Goal: Information Seeking & Learning: Learn about a topic

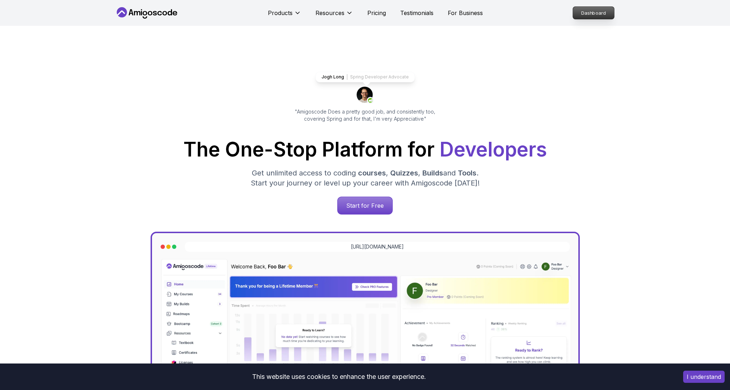
click at [587, 16] on p "Dashboard" at bounding box center [593, 13] width 41 height 12
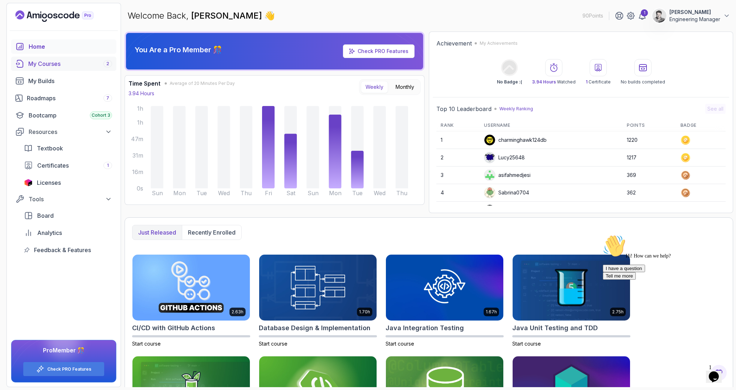
click at [60, 65] on div "My Courses 2" at bounding box center [70, 63] width 84 height 9
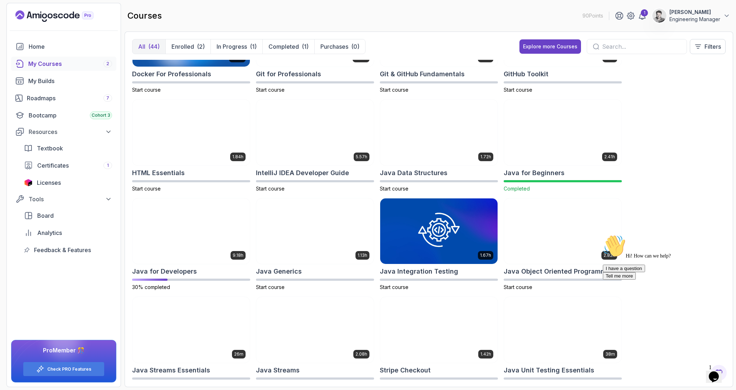
scroll to position [264, 0]
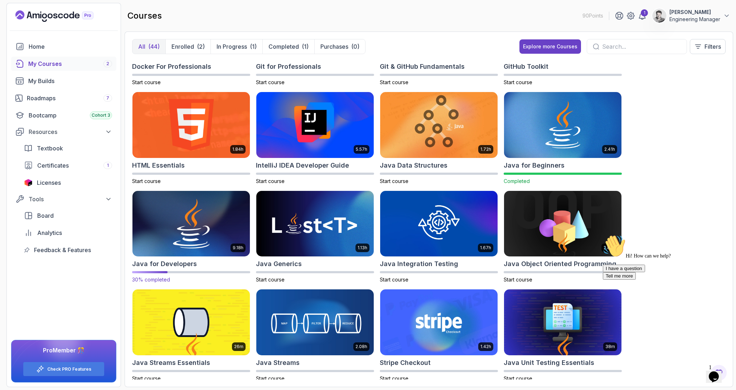
click at [206, 227] on img at bounding box center [191, 223] width 123 height 69
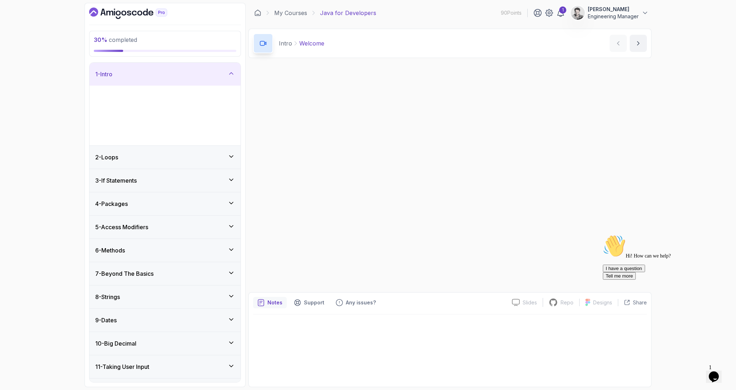
click at [603, 234] on icon "Chat attention grabber" at bounding box center [603, 234] width 0 height 0
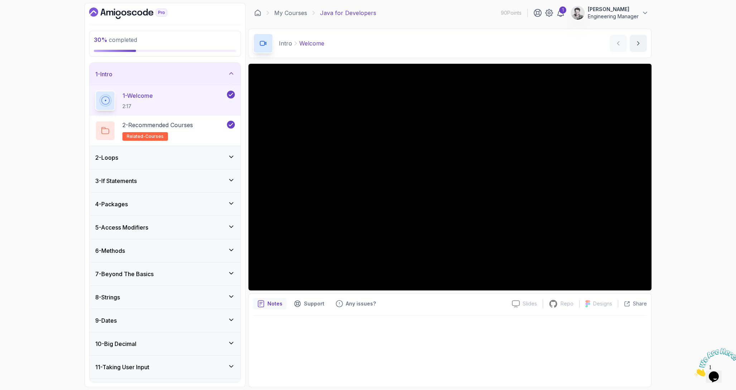
click at [140, 274] on h3 "7 - Beyond The Basics" at bounding box center [124, 273] width 58 height 9
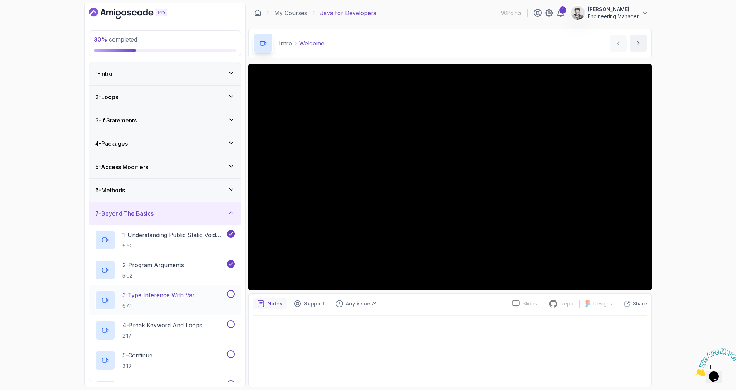
click at [164, 296] on p "3 - Type Inference With Var" at bounding box center [158, 295] width 72 height 9
click at [692, 196] on div "30 % completed 1 - Intro 2 - Loops 3 - If Statements 4 - Packages 5 - Access Mo…" at bounding box center [368, 195] width 736 height 390
click at [694, 177] on div "30 % completed 1 - Intro 2 - Loops 3 - If Statements 4 - Packages 5 - Access Mo…" at bounding box center [368, 195] width 736 height 390
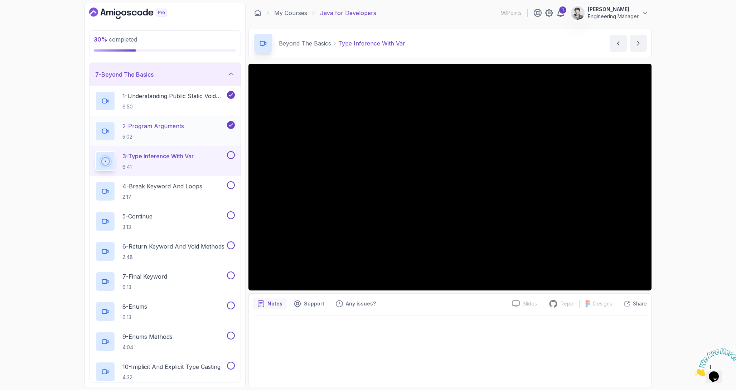
scroll to position [140, 0]
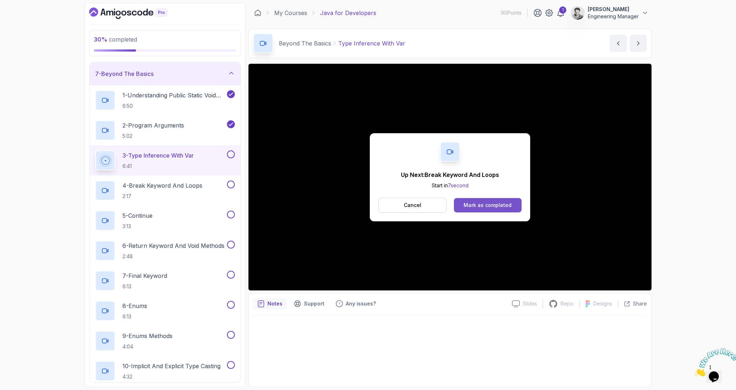
click at [474, 210] on button "Mark as completed" at bounding box center [488, 205] width 68 height 14
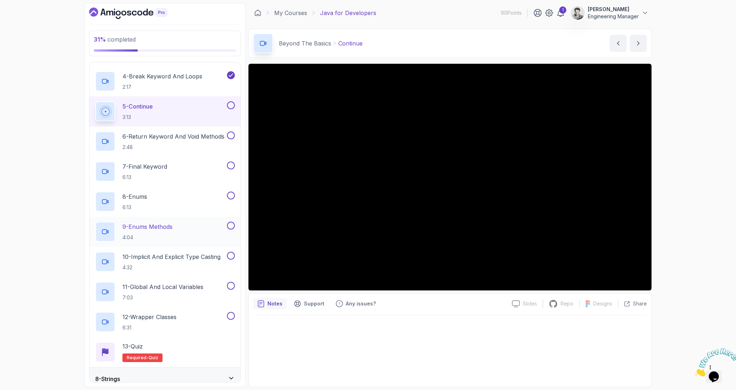
scroll to position [249, 0]
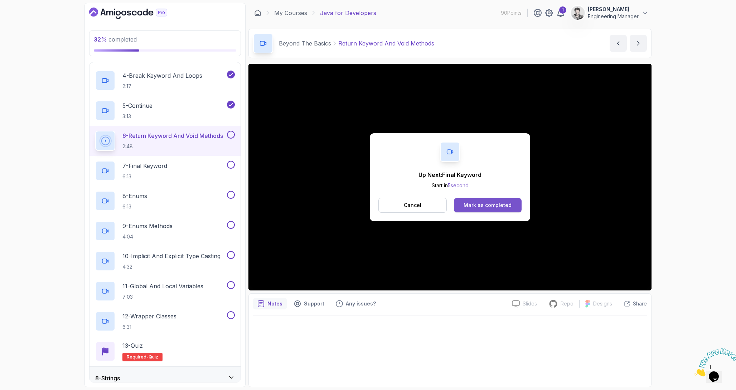
click at [468, 205] on div "Mark as completed" at bounding box center [487, 204] width 48 height 7
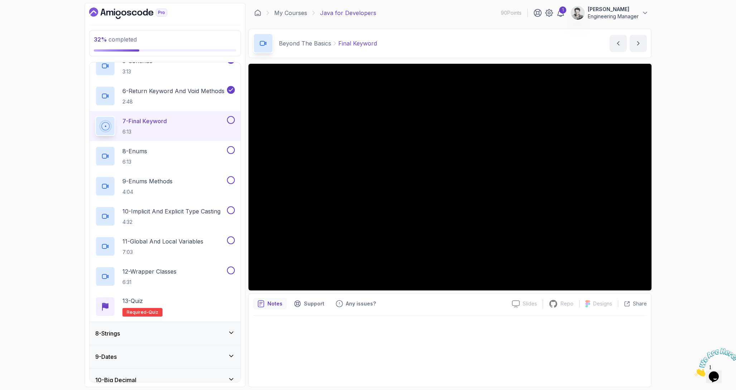
scroll to position [256, 0]
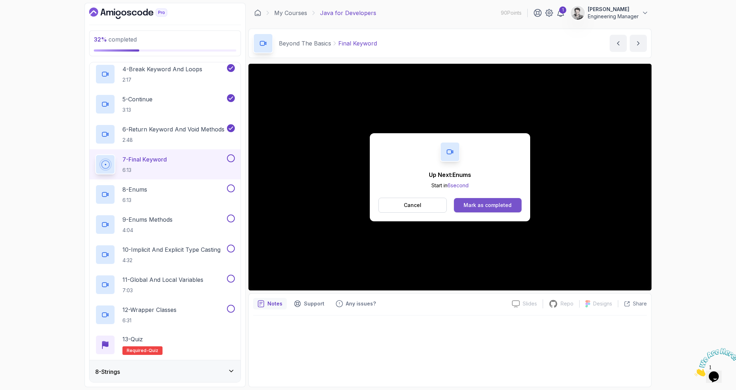
click at [462, 204] on button "Mark as completed" at bounding box center [488, 205] width 68 height 14
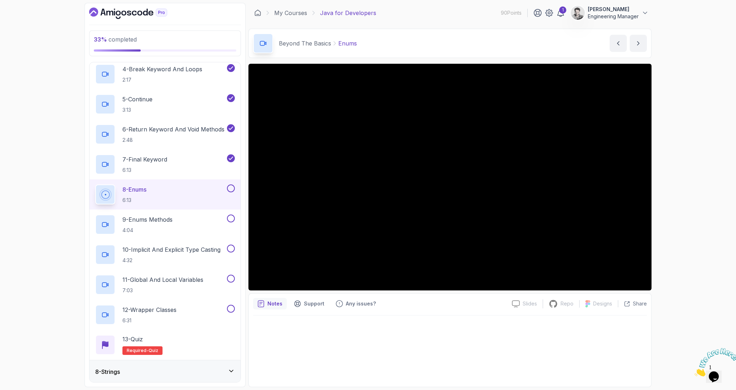
click at [481, 376] on div at bounding box center [450, 348] width 394 height 67
click at [596, 358] on div at bounding box center [450, 348] width 394 height 67
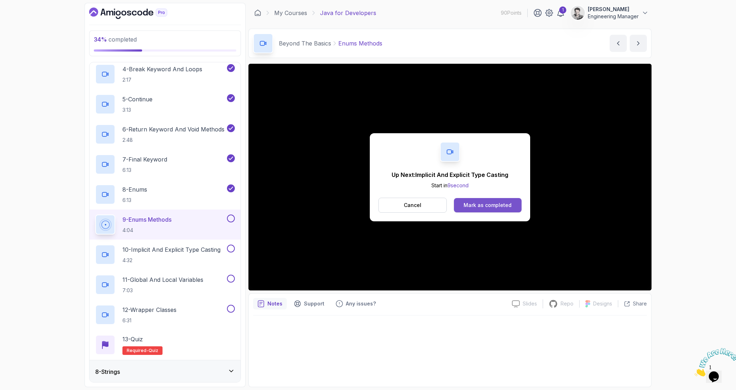
click at [490, 204] on div "Mark as completed" at bounding box center [487, 204] width 48 height 7
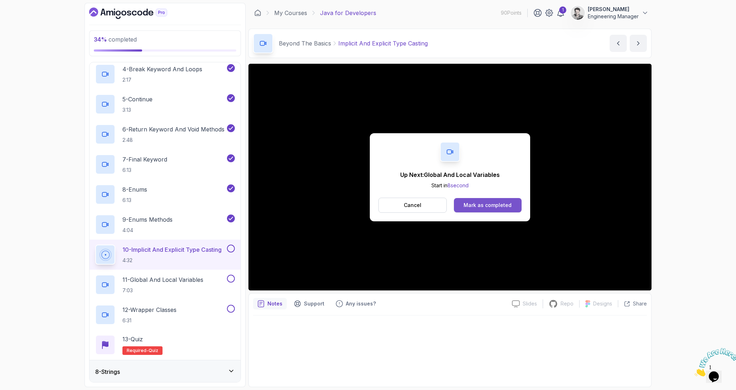
click at [515, 204] on button "Mark as completed" at bounding box center [488, 205] width 68 height 14
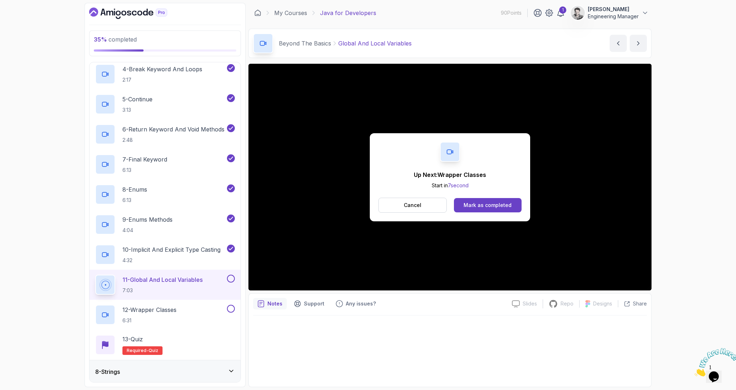
click at [491, 213] on div "Up Next: Wrapper Classes Start in 7 second Cancel Mark as completed" at bounding box center [450, 177] width 160 height 88
click at [491, 208] on div "Mark as completed" at bounding box center [487, 204] width 48 height 7
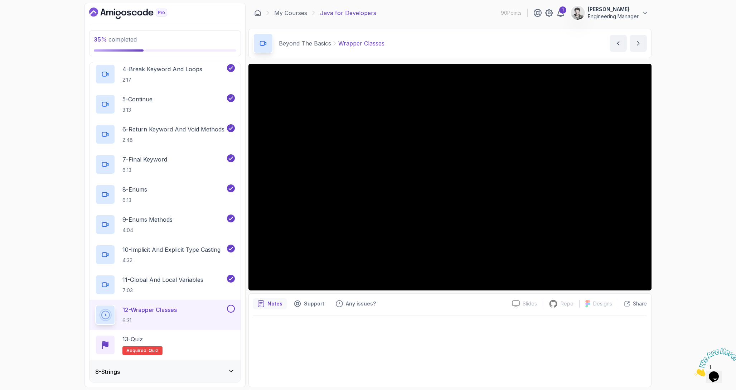
click at [427, 349] on div at bounding box center [450, 348] width 394 height 67
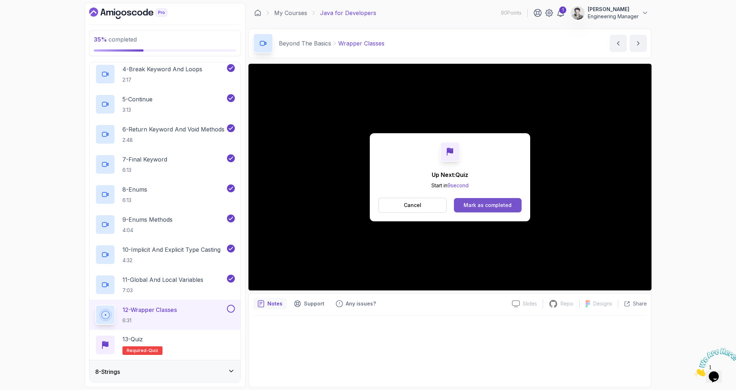
click at [463, 206] on button "Mark as completed" at bounding box center [488, 205] width 68 height 14
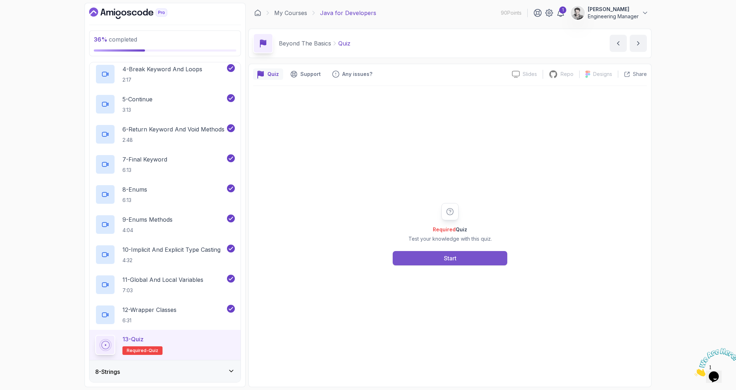
click at [453, 257] on div "Start" at bounding box center [450, 258] width 13 height 9
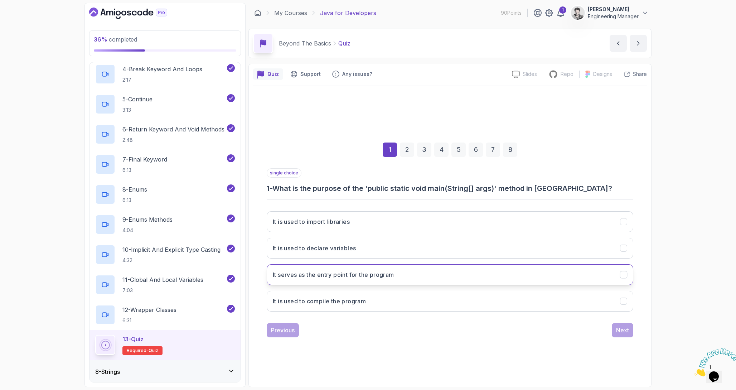
click at [367, 280] on button "It serves as the entry point for the program" at bounding box center [450, 274] width 366 height 21
click at [616, 327] on div "Next" at bounding box center [622, 330] width 13 height 9
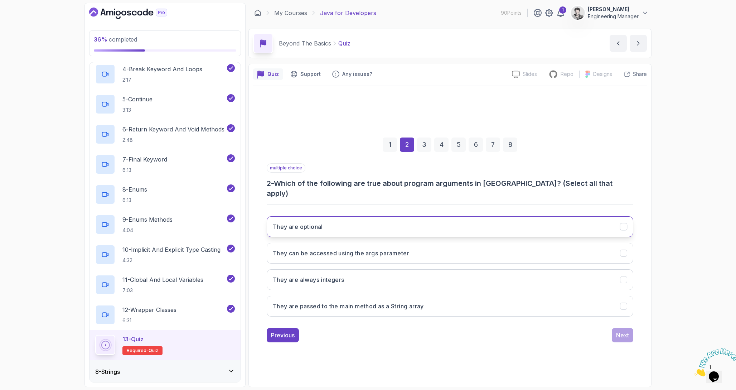
click at [404, 224] on button "They are optional" at bounding box center [450, 226] width 366 height 21
click at [416, 252] on button "They can be accessed using the args parameter" at bounding box center [450, 253] width 366 height 21
click at [451, 299] on button "They are passed to the main method as a String array" at bounding box center [450, 306] width 366 height 21
click at [629, 333] on button "Next" at bounding box center [621, 335] width 21 height 14
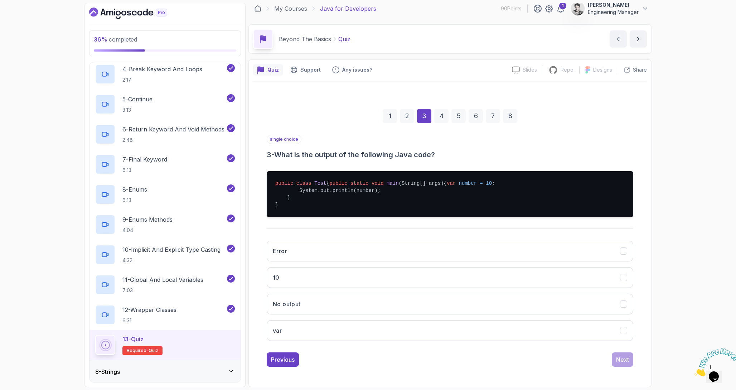
scroll to position [19, 0]
click at [308, 277] on button "10" at bounding box center [450, 277] width 366 height 21
click at [624, 356] on div "Next" at bounding box center [622, 359] width 13 height 9
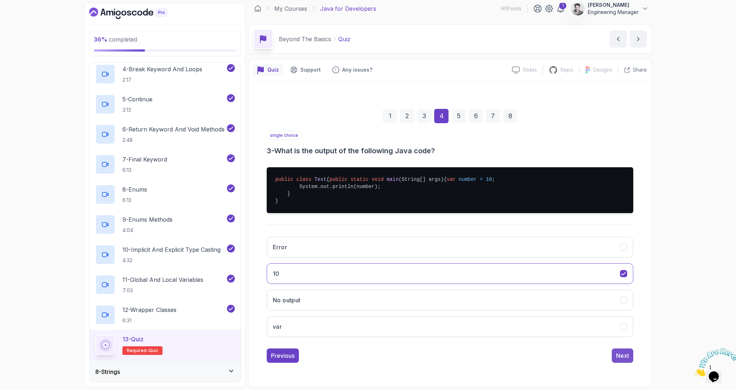
scroll to position [0, 0]
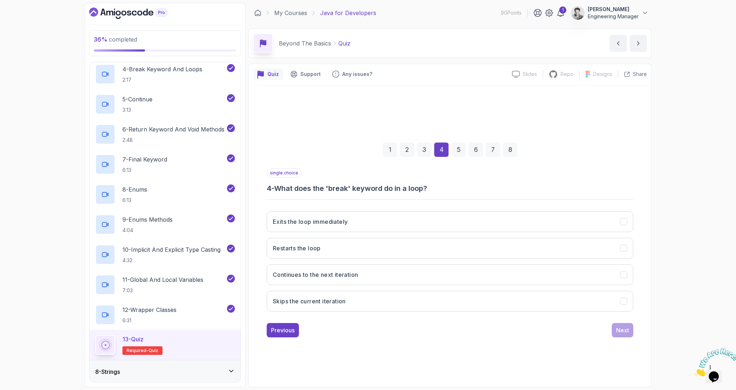
click at [362, 208] on div "Exits the loop immediately Restarts the loop Continues to the next iteration Sk…" at bounding box center [450, 261] width 366 height 112
click at [362, 224] on button "Exits the loop immediately" at bounding box center [450, 221] width 366 height 21
click at [621, 328] on div "Next" at bounding box center [622, 330] width 13 height 9
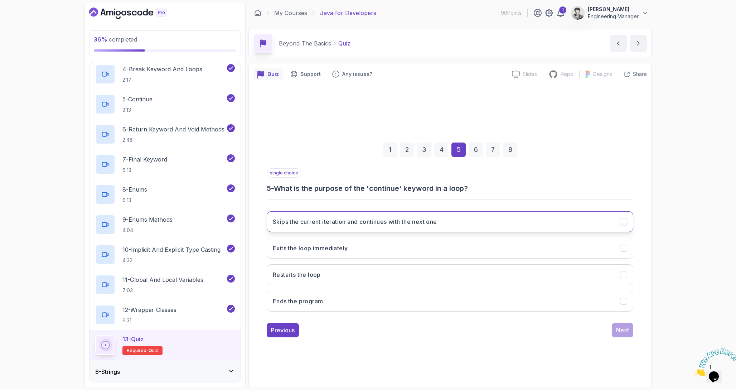
click at [393, 224] on h3 "Skips the current iteration and continues with the next one" at bounding box center [355, 221] width 164 height 9
click at [625, 333] on div "Next" at bounding box center [622, 330] width 13 height 9
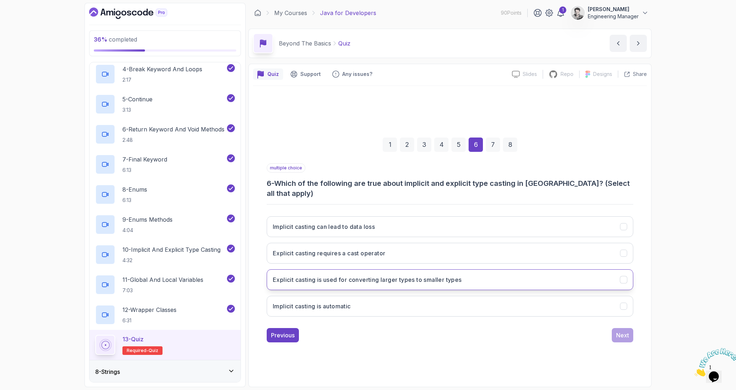
click at [503, 275] on button "Explicit casting is used for converting larger types to smaller types" at bounding box center [450, 279] width 366 height 21
click at [473, 216] on button "Implicit casting can lead to data loss" at bounding box center [450, 226] width 366 height 21
drag, startPoint x: 619, startPoint y: 329, endPoint x: 546, endPoint y: 323, distance: 73.2
click at [546, 328] on div "Previous Next" at bounding box center [450, 335] width 366 height 14
click at [581, 224] on button "Implicit casting can lead to data loss" at bounding box center [450, 226] width 366 height 21
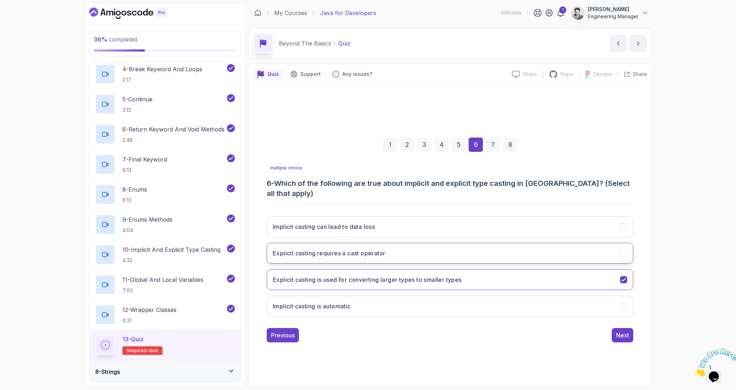
click at [576, 250] on button "Explicit casting requires a cast operator" at bounding box center [450, 253] width 366 height 21
click at [614, 301] on button "Implicit casting is automatic" at bounding box center [450, 306] width 366 height 21
click at [626, 331] on div "Next" at bounding box center [622, 335] width 13 height 9
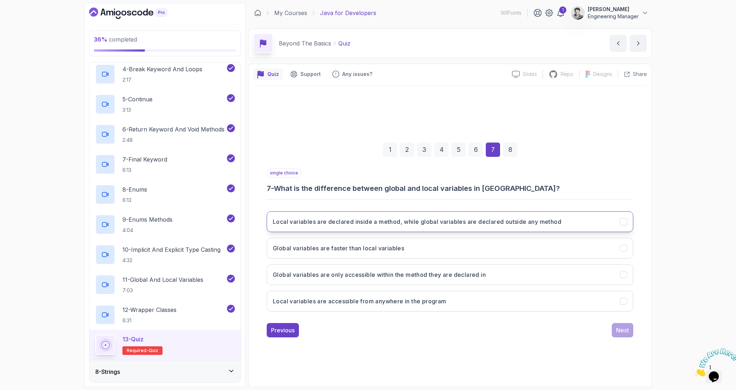
click at [554, 224] on h3 "Local variables are declared inside a method, while global variables are declar…" at bounding box center [417, 221] width 288 height 9
click at [616, 333] on div "Next" at bounding box center [622, 330] width 13 height 9
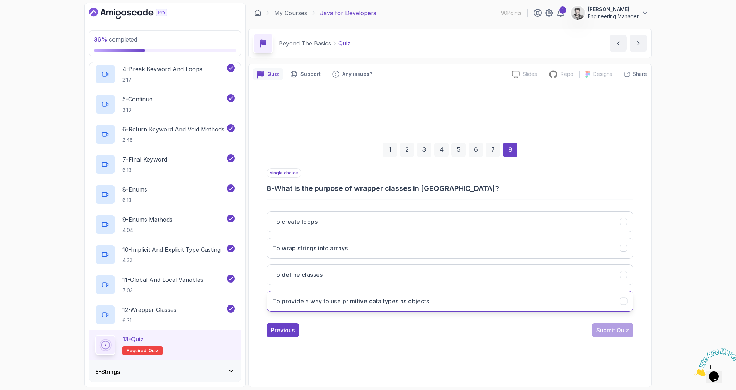
click at [557, 303] on button "To provide a way to use primitive data types as objects" at bounding box center [450, 301] width 366 height 21
click at [605, 331] on div "Submit Quiz" at bounding box center [612, 330] width 33 height 9
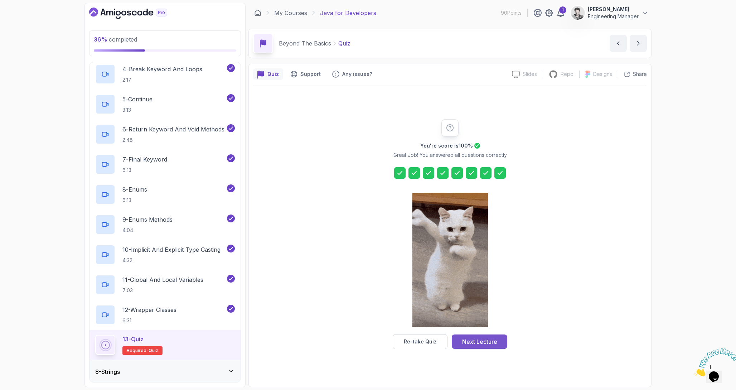
click at [481, 341] on div "Next Lecture" at bounding box center [479, 341] width 35 height 9
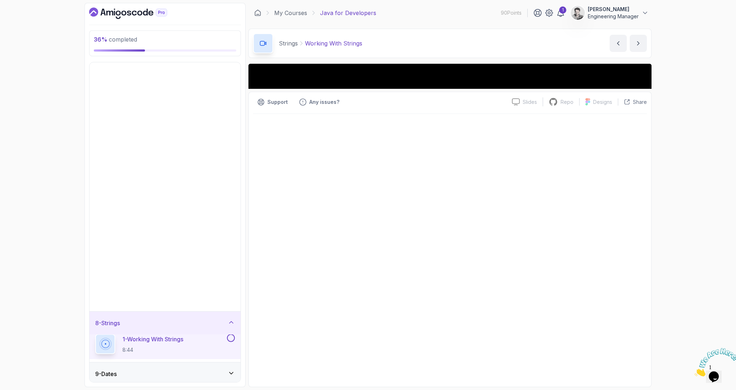
scroll to position [122, 0]
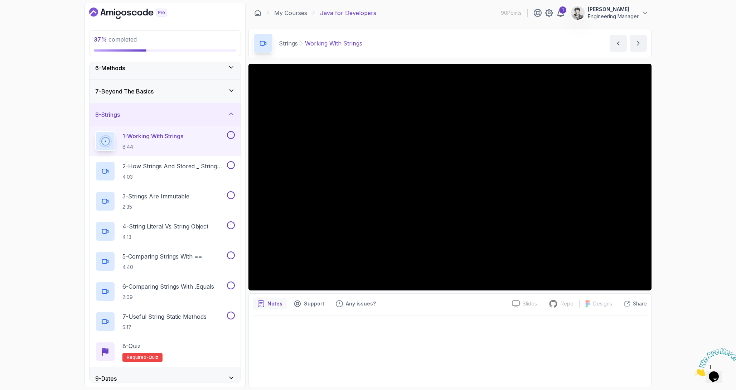
click at [108, 109] on div "8 - Strings" at bounding box center [164, 114] width 151 height 23
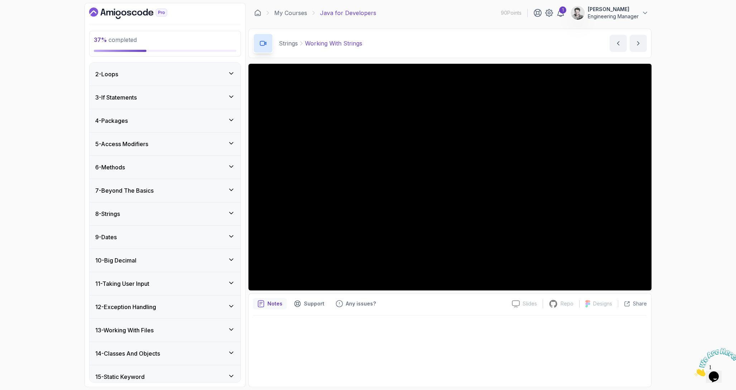
scroll to position [0, 0]
click at [146, 239] on div "8 - Strings" at bounding box center [165, 237] width 140 height 9
